Goal: Check status: Check status

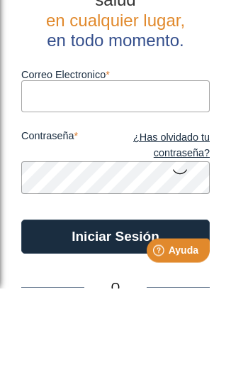
type input "[EMAIL_ADDRESS][DOMAIN_NAME]"
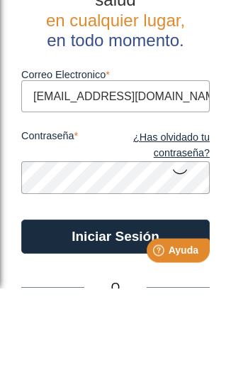
click at [116, 314] on button "Iniciar Sesión" at bounding box center [115, 331] width 189 height 34
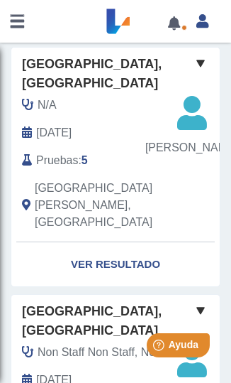
scroll to position [138, 0]
click at [79, 242] on link "Ver Resultado" at bounding box center [115, 264] width 209 height 45
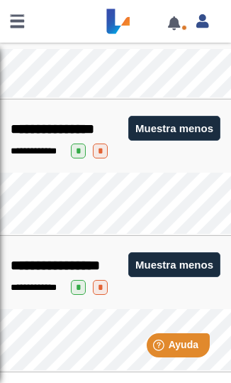
scroll to position [626, 0]
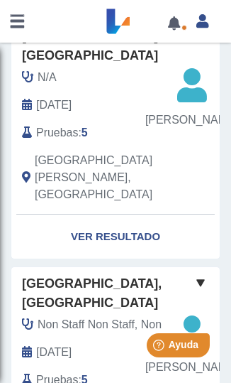
scroll to position [180, 0]
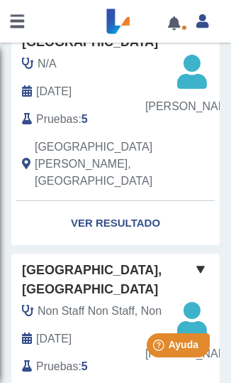
click at [82, 209] on link "Ver Resultado" at bounding box center [115, 223] width 209 height 45
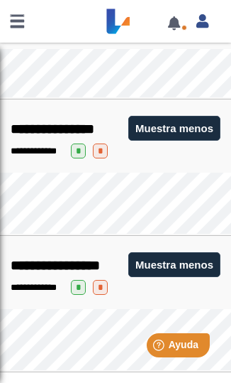
scroll to position [626, 0]
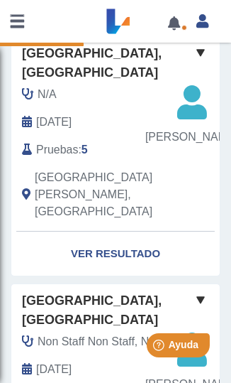
scroll to position [165, 0]
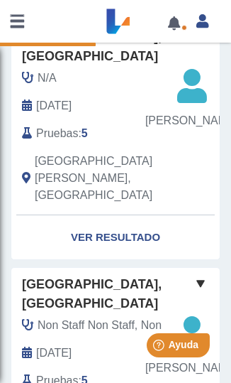
click at [89, 215] on link "Ver Resultado" at bounding box center [115, 237] width 209 height 45
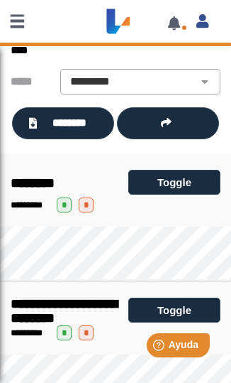
scroll to position [89, 0]
